Goal: Obtain resource: Obtain resource

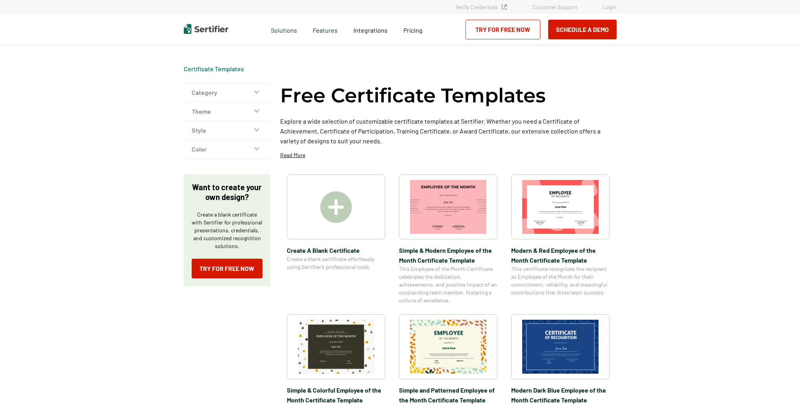
click at [340, 204] on img at bounding box center [335, 206] width 31 height 31
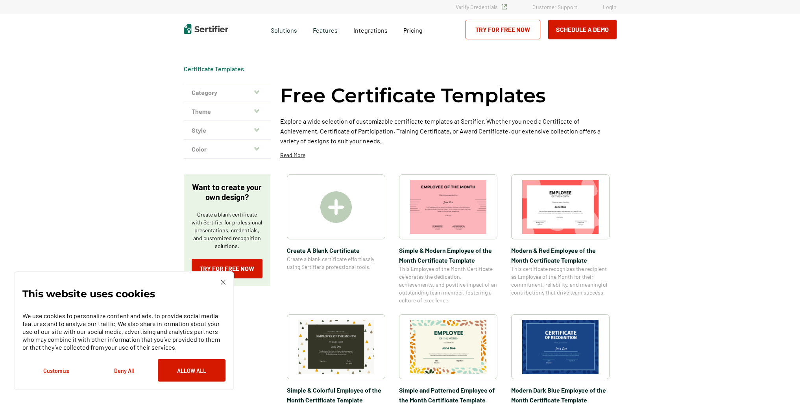
click at [340, 212] on img at bounding box center [335, 206] width 31 height 31
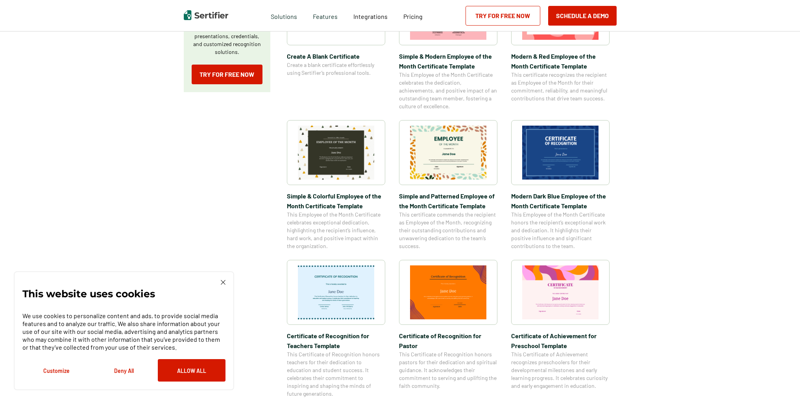
scroll to position [197, 0]
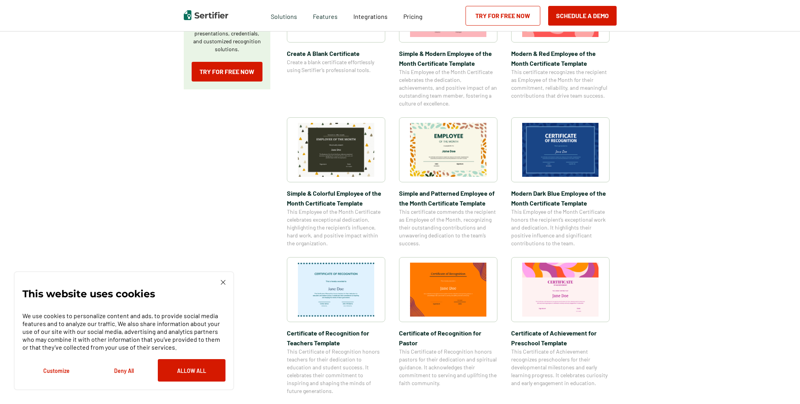
click at [571, 147] on img at bounding box center [560, 150] width 76 height 54
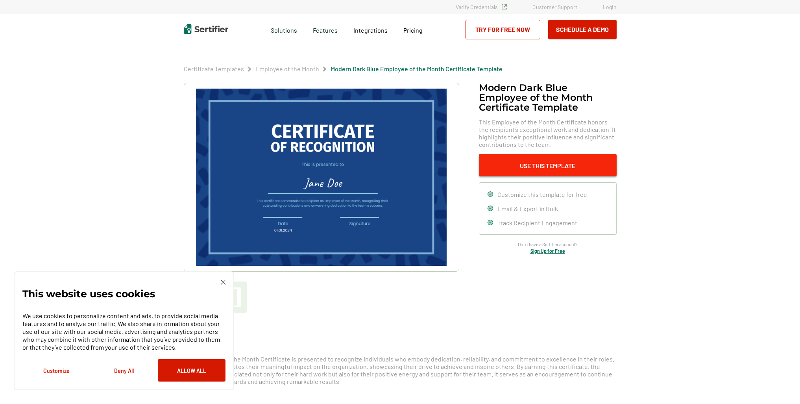
click at [545, 170] on button "Use This Template" at bounding box center [548, 165] width 138 height 22
